Goal: Communication & Community: Answer question/provide support

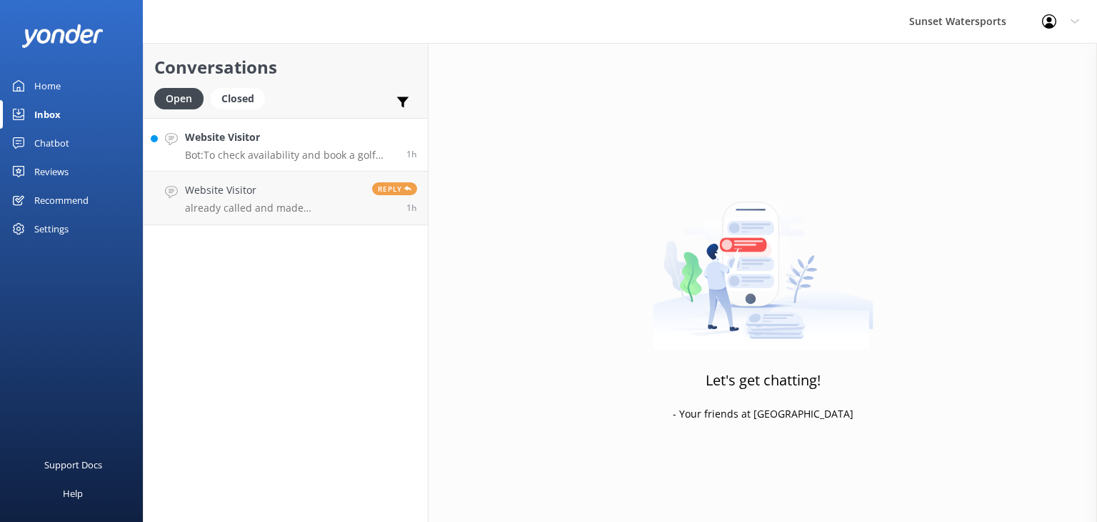
click at [286, 153] on p "Bot: To check availability and book a golf cart rental, please give our office …" at bounding box center [290, 155] width 211 height 13
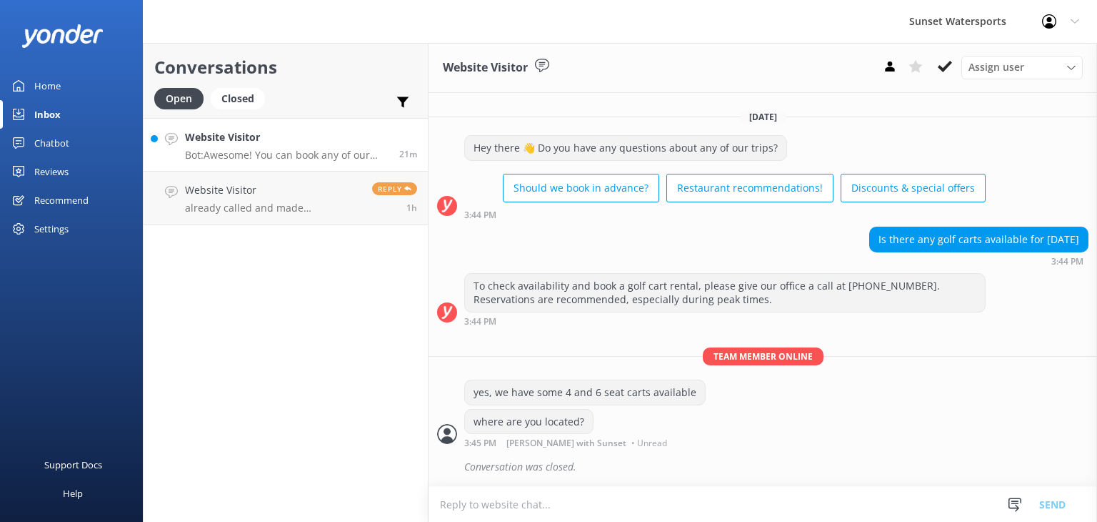
click at [327, 134] on h4 "Website Visitor" at bounding box center [287, 137] width 204 height 16
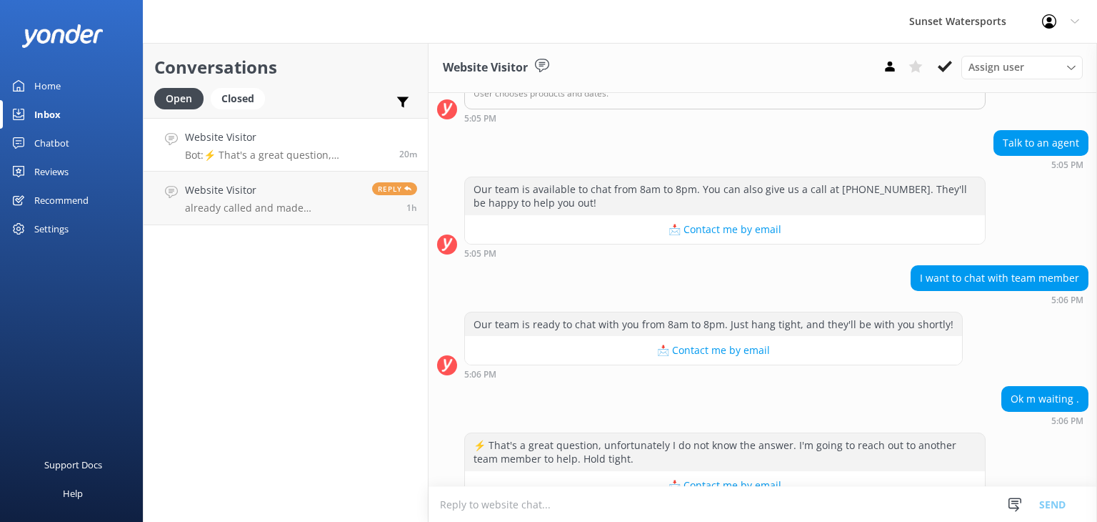
scroll to position [289, 0]
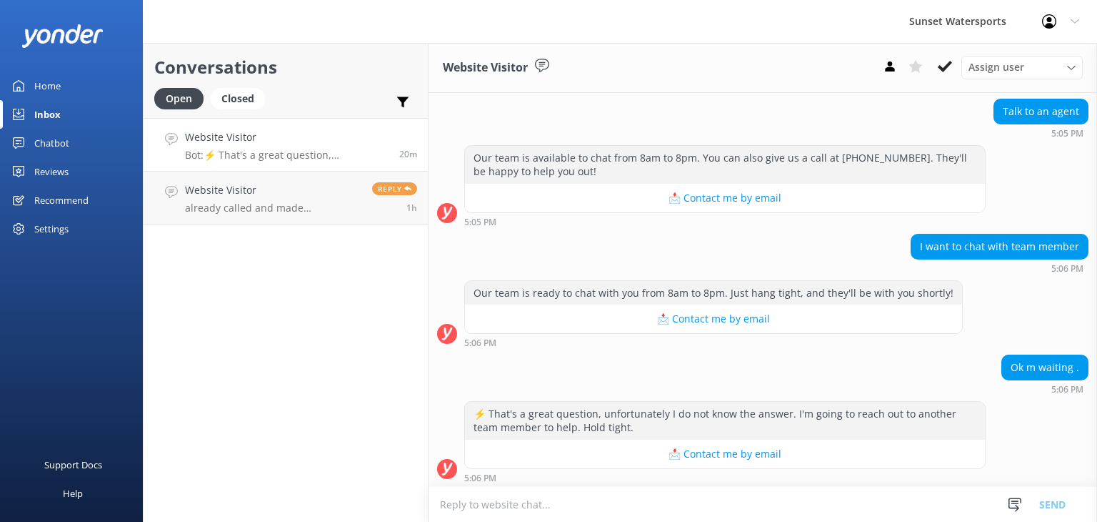
click at [456, 505] on textarea at bounding box center [763, 504] width 669 height 35
type textarea "Hello! My name is [PERSON_NAME]. How can I help you?"
click at [1055, 499] on button "Send" at bounding box center [1053, 504] width 54 height 36
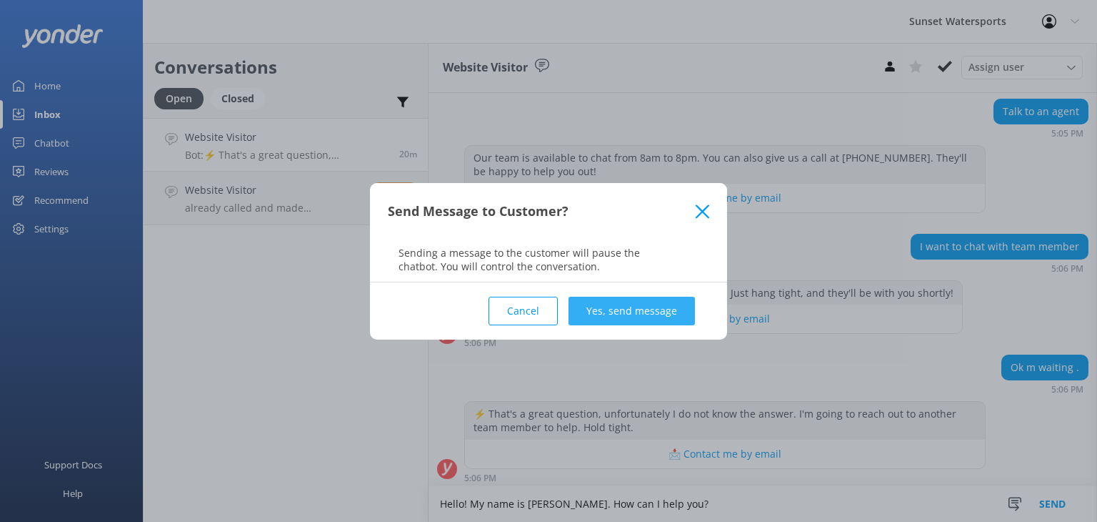
click at [622, 312] on button "Yes, send message" at bounding box center [632, 311] width 126 height 29
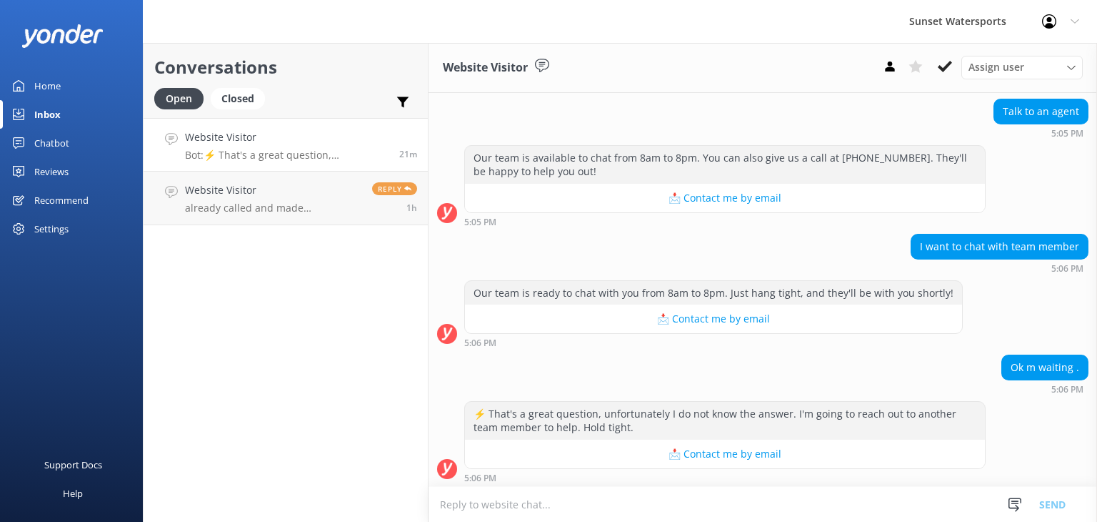
scroll to position [382, 0]
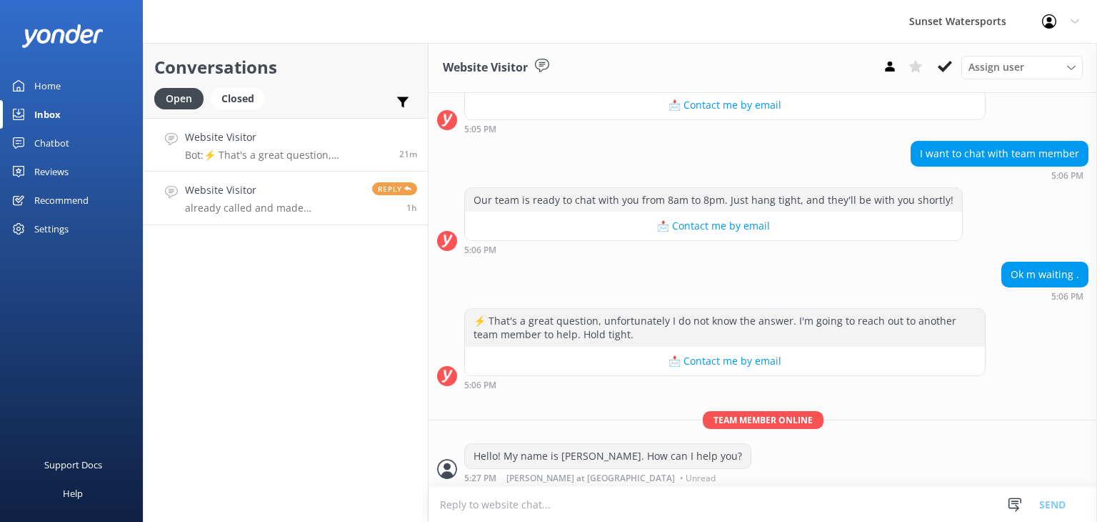
click at [269, 201] on div "Website Visitor already called and made cancellation. Booking #309427395" at bounding box center [273, 197] width 176 height 31
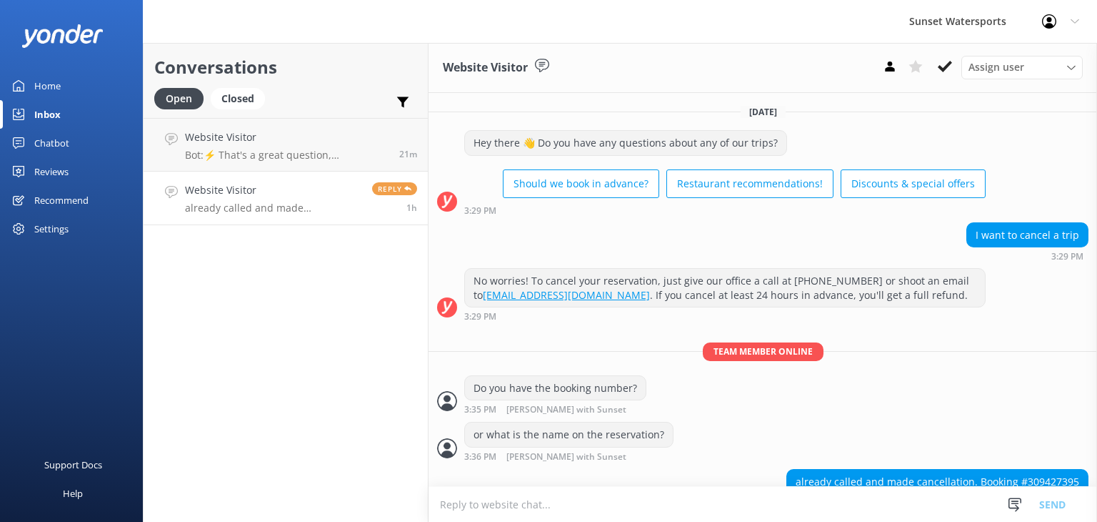
scroll to position [26, 0]
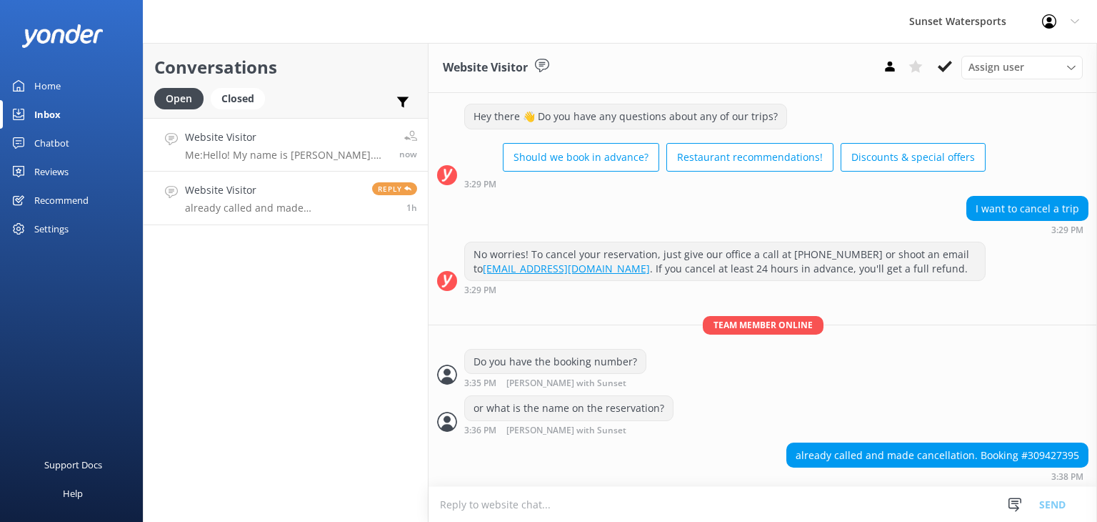
click at [255, 135] on h4 "Website Visitor" at bounding box center [287, 137] width 204 height 16
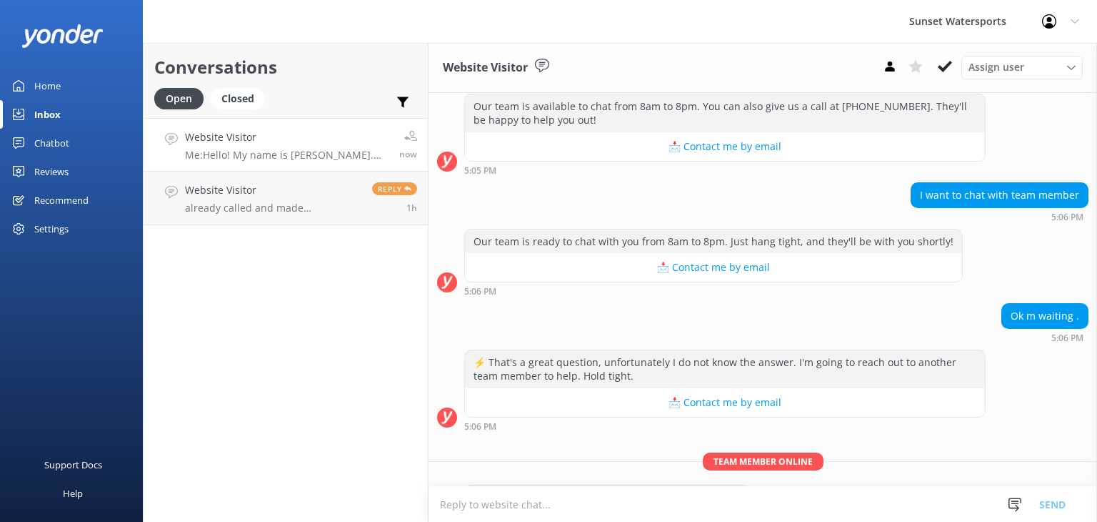
scroll to position [382, 0]
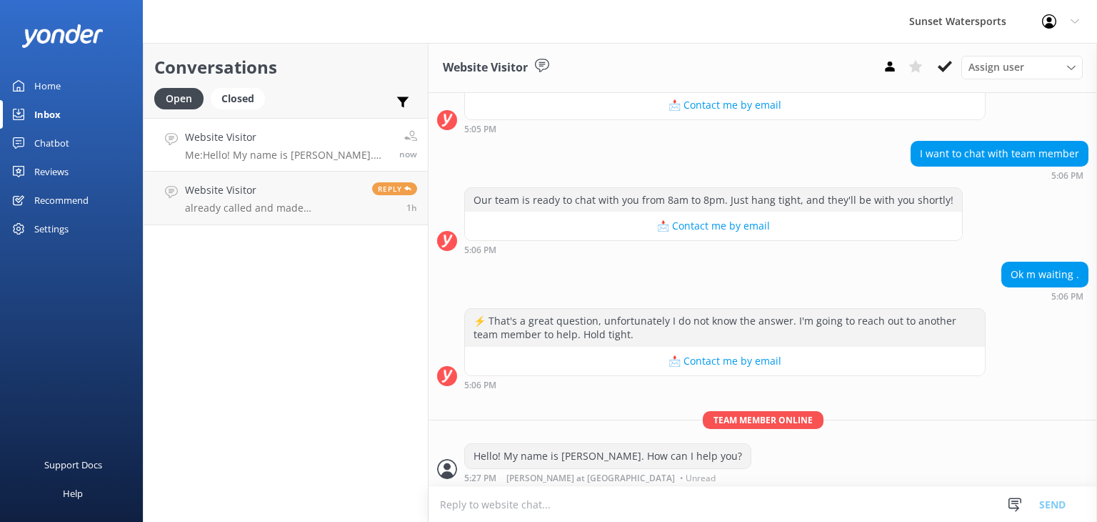
click at [257, 146] on div "Website Visitor Me: Hello! My name is [PERSON_NAME]. How can I help you?" at bounding box center [287, 144] width 204 height 31
click at [452, 500] on textarea at bounding box center [763, 504] width 669 height 35
click at [495, 502] on textarea at bounding box center [763, 504] width 669 height 35
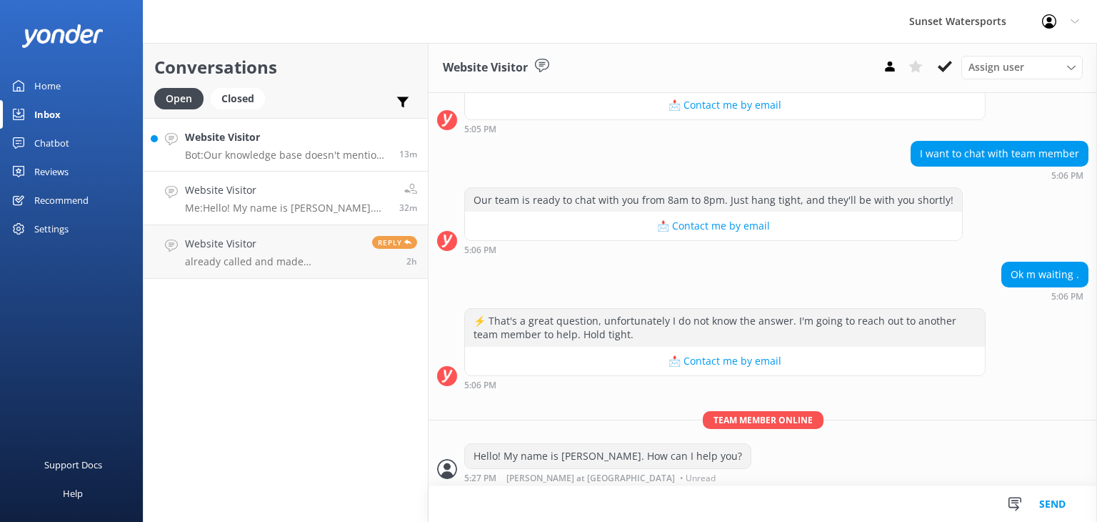
click at [262, 135] on h4 "Website Visitor" at bounding box center [287, 137] width 204 height 16
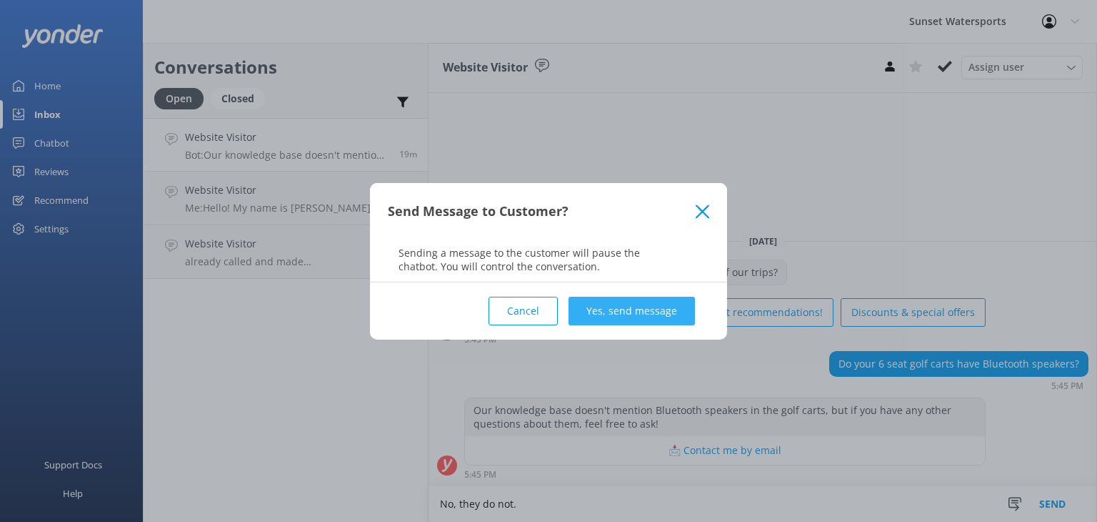
type textarea "No, they do not."
click at [646, 309] on button "Yes, send message" at bounding box center [632, 311] width 126 height 29
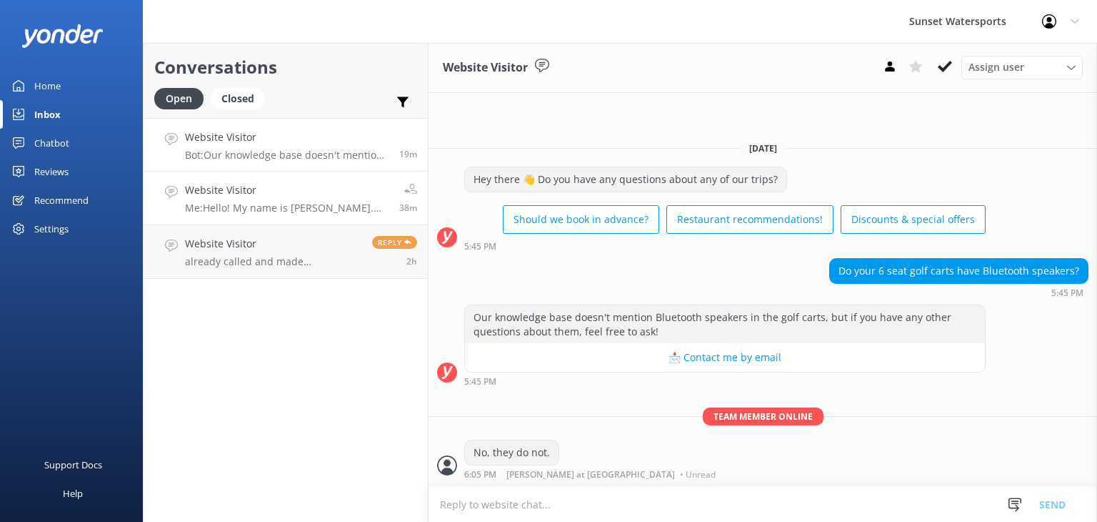
click at [235, 204] on p "Me: Hello! My name is [PERSON_NAME]. How can I help you?" at bounding box center [287, 207] width 204 height 13
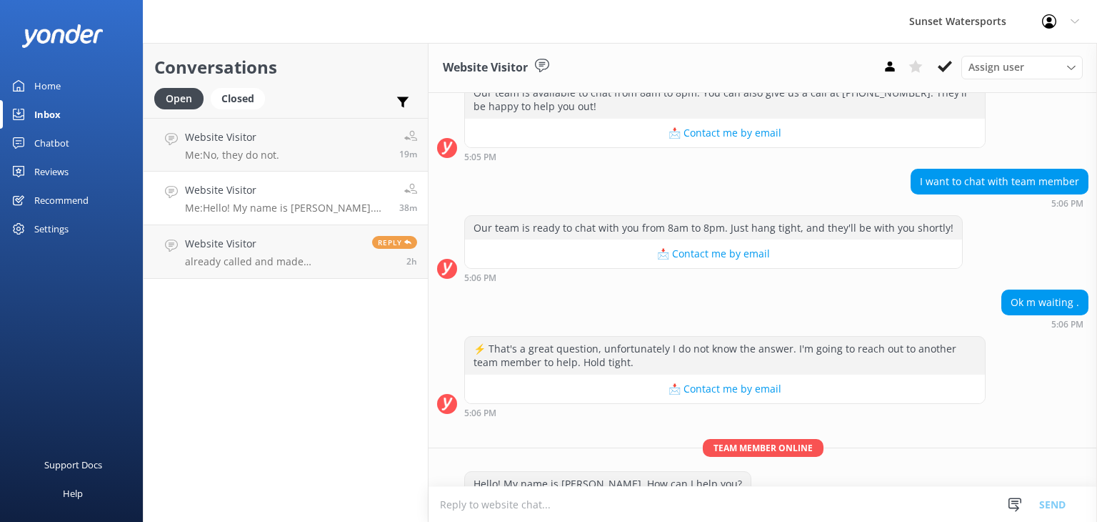
scroll to position [382, 0]
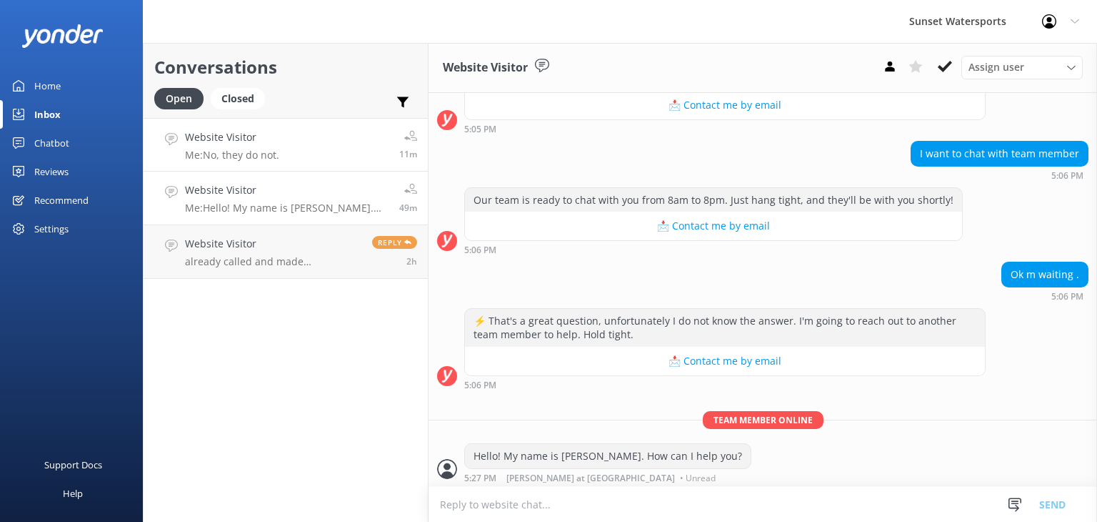
click at [242, 135] on h4 "Website Visitor" at bounding box center [232, 137] width 94 height 16
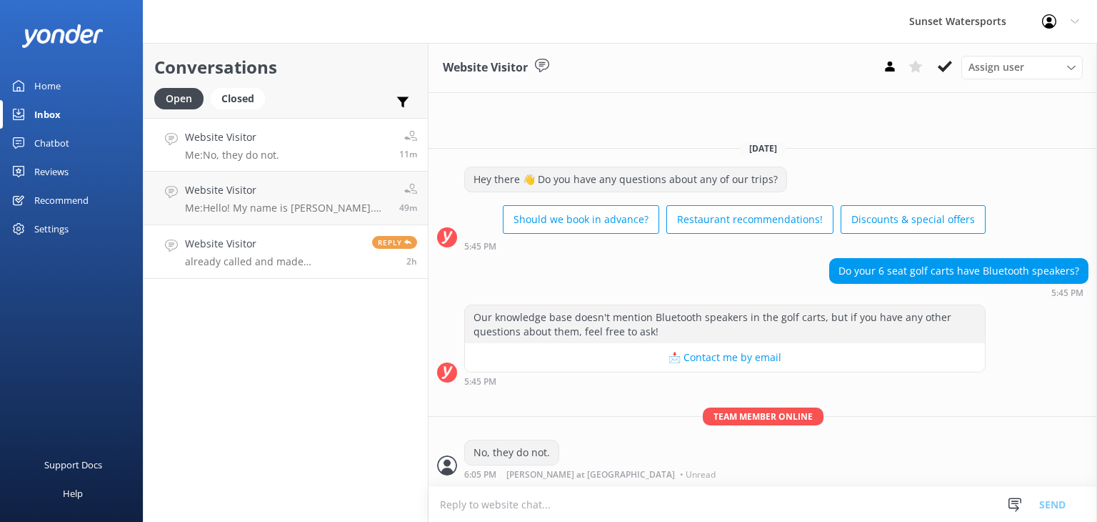
click at [269, 258] on p "already called and made cancellation. Booking #309427395" at bounding box center [273, 261] width 176 height 13
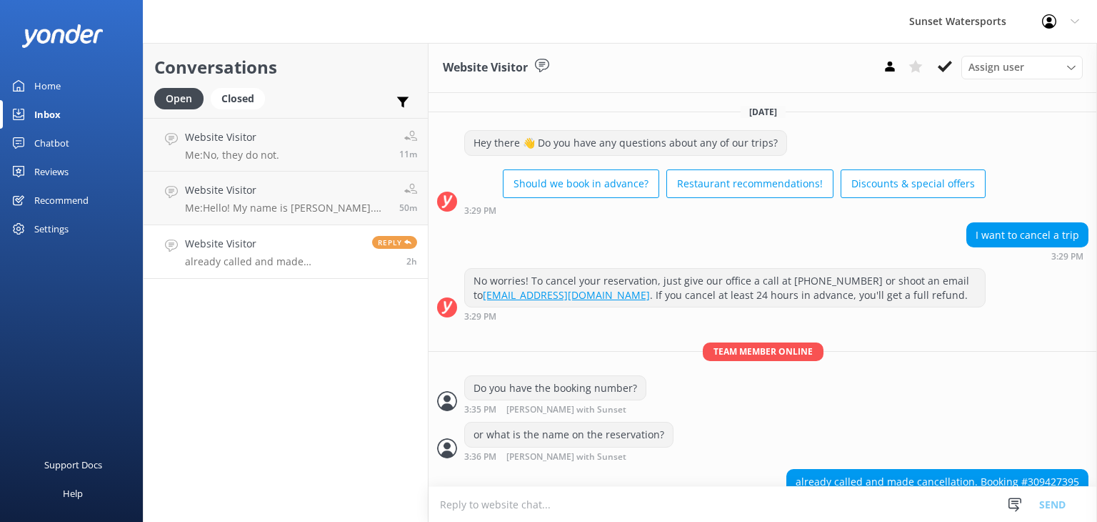
scroll to position [26, 0]
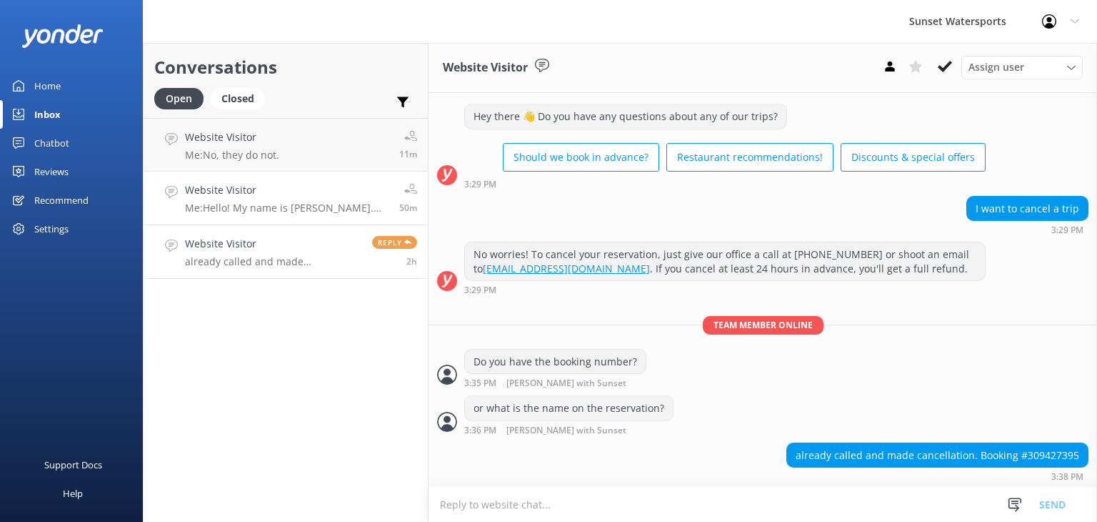
click at [240, 201] on div "Website Visitor Me: Hello! My name is [PERSON_NAME]. How can I help you?" at bounding box center [287, 197] width 204 height 31
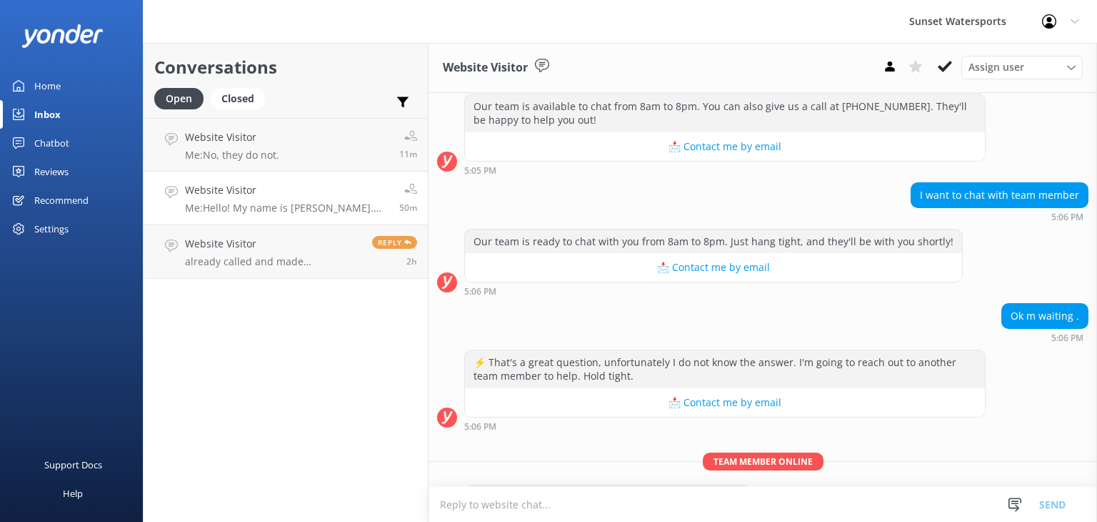
scroll to position [382, 0]
